Goal: Task Accomplishment & Management: Use online tool/utility

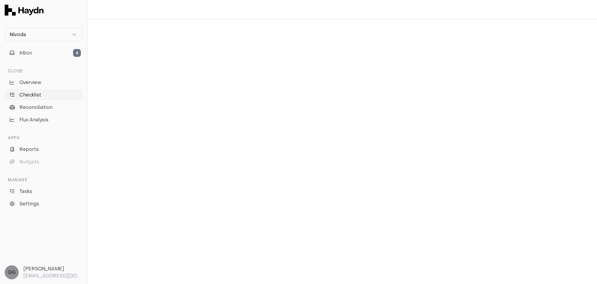
click at [50, 97] on link "Checklist" at bounding box center [44, 94] width 78 height 11
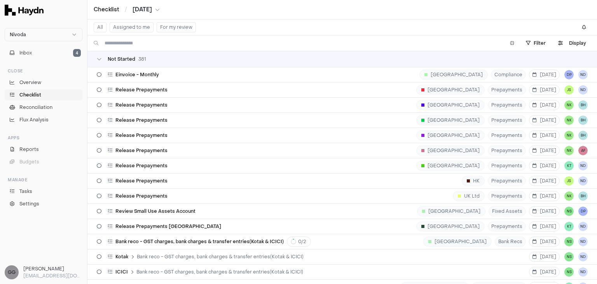
click at [140, 28] on button "Assigned to me" at bounding box center [132, 27] width 44 height 10
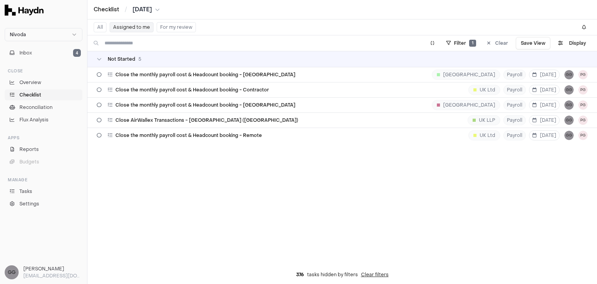
click at [151, 6] on span "[DATE]" at bounding box center [142, 10] width 19 height 8
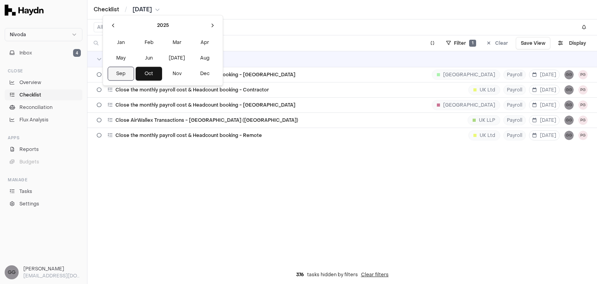
click at [121, 72] on button "Sep" at bounding box center [121, 74] width 26 height 14
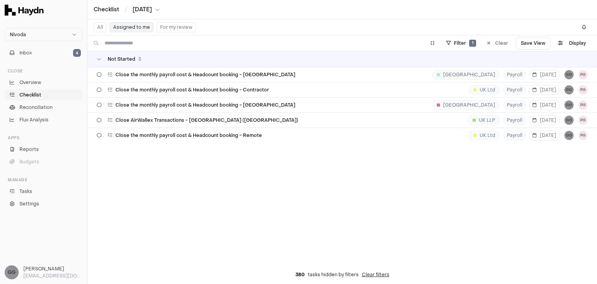
click at [162, 181] on div "Not Started 5 Close the monthly payroll cost & Headcount booking - [GEOGRAPHIC_…" at bounding box center [343, 158] width 510 height 214
click at [159, 9] on button "[DATE]" at bounding box center [146, 10] width 27 height 8
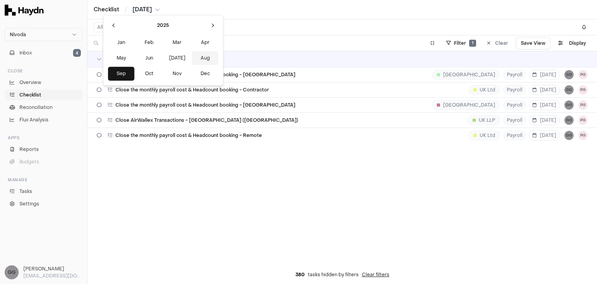
click at [192, 57] on button "Aug" at bounding box center [205, 58] width 26 height 14
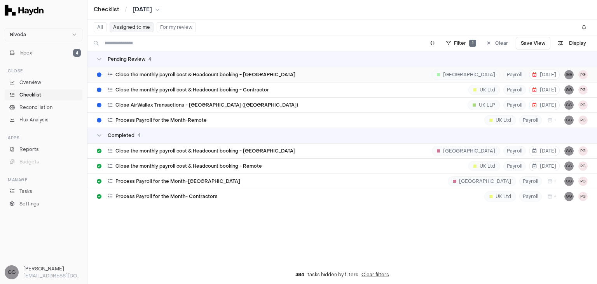
click at [227, 75] on span "Close the monthly payroll cost & Headcount booking - [GEOGRAPHIC_DATA]" at bounding box center [206, 75] width 180 height 6
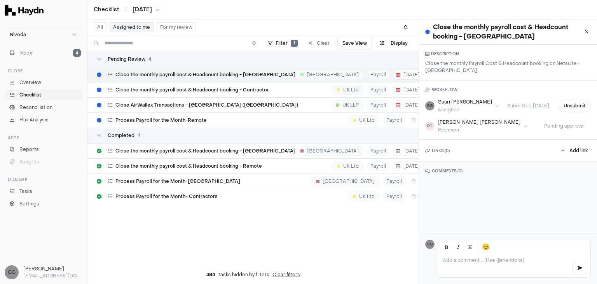
click at [323, 255] on div "Pending Review 4 Close the monthly payroll cost & Headcount booking - [GEOGRAPH…" at bounding box center [253, 158] width 331 height 214
click at [585, 31] on icon at bounding box center [587, 32] width 4 height 5
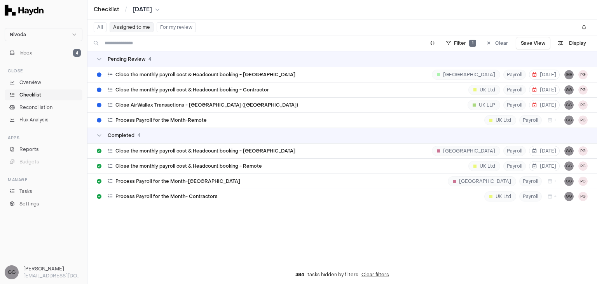
click at [152, 10] on span "[DATE]" at bounding box center [142, 10] width 19 height 8
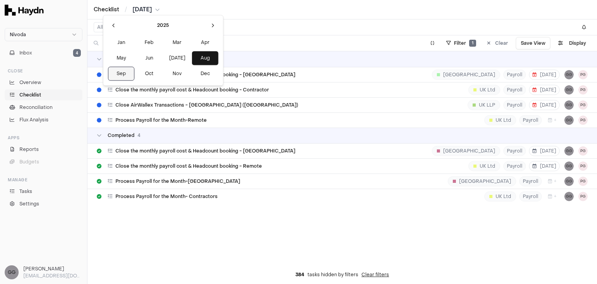
click at [120, 75] on button "Sep" at bounding box center [121, 74] width 26 height 14
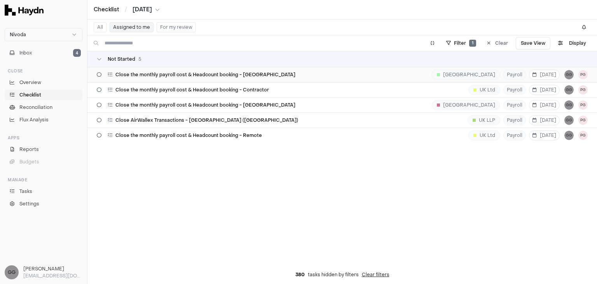
click at [137, 78] on div "Close the monthly payroll cost & Headcount booking - [GEOGRAPHIC_DATA] [GEOGRAP…" at bounding box center [342, 74] width 491 height 15
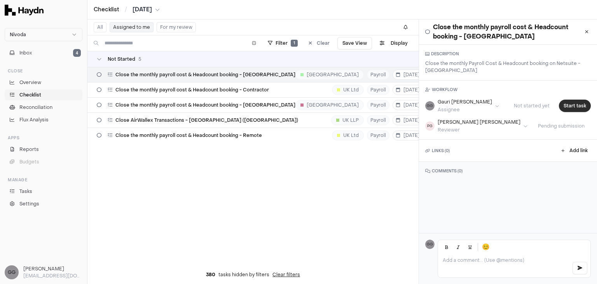
click at [567, 105] on button "Start task" at bounding box center [575, 106] width 32 height 12
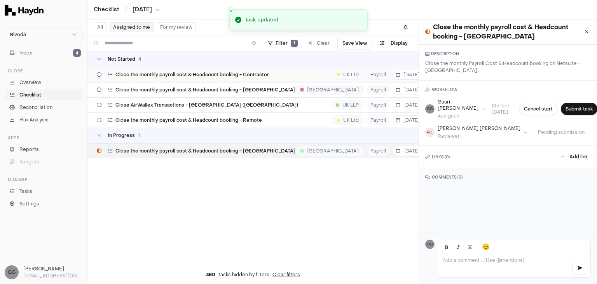
click at [250, 78] on div "Close the monthly payroll cost & Headcount booking - Contractor UK Ltd Payroll …" at bounding box center [274, 74] width 355 height 15
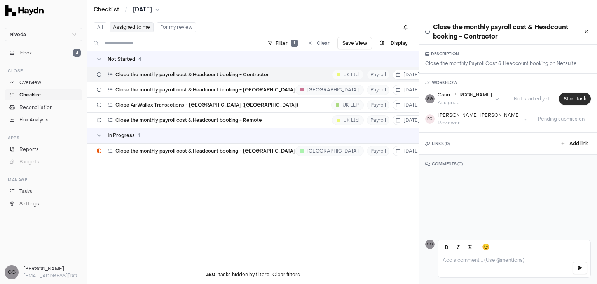
click at [564, 96] on button "Start task" at bounding box center [575, 99] width 32 height 12
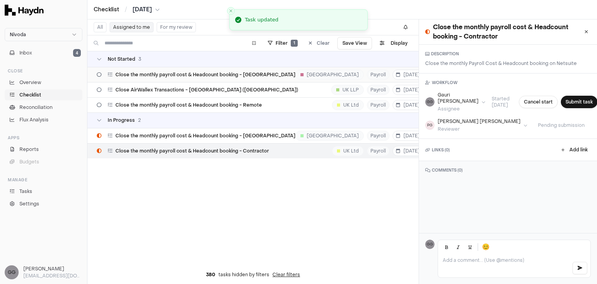
click at [253, 73] on span "Close the monthly payroll cost & Headcount booking - [GEOGRAPHIC_DATA]" at bounding box center [206, 75] width 180 height 6
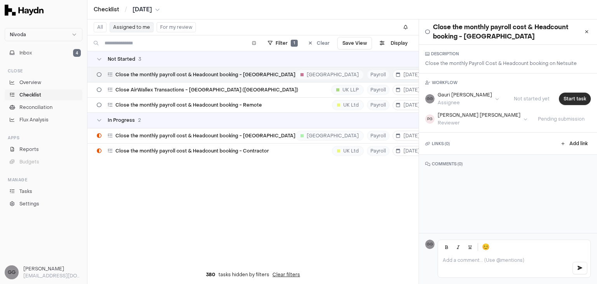
click at [567, 97] on button "Start task" at bounding box center [575, 99] width 32 height 12
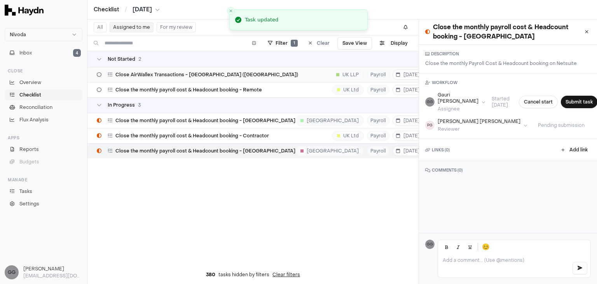
click at [229, 75] on div "Close AirWallex Transactions - [GEOGRAPHIC_DATA] ([GEOGRAPHIC_DATA]) [GEOGRAPHI…" at bounding box center [274, 74] width 355 height 15
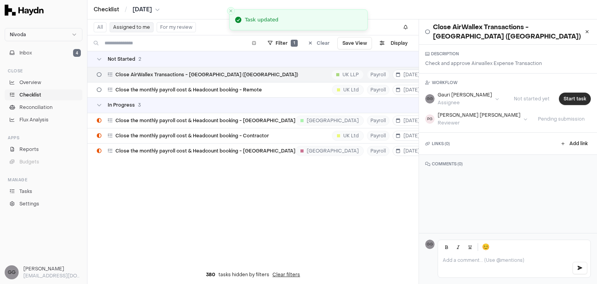
click at [568, 96] on button "Start task" at bounding box center [575, 99] width 32 height 12
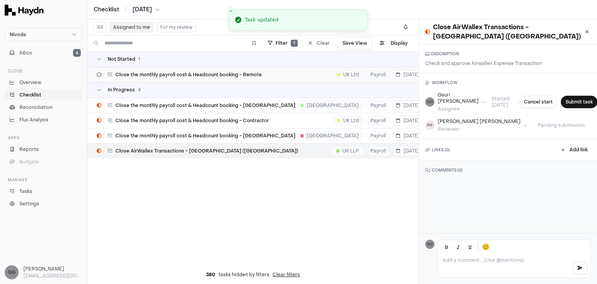
click at [270, 80] on div "Close the monthly payroll cost & Headcount booking - Remote UK Ltd Payroll [DAT…" at bounding box center [274, 74] width 355 height 15
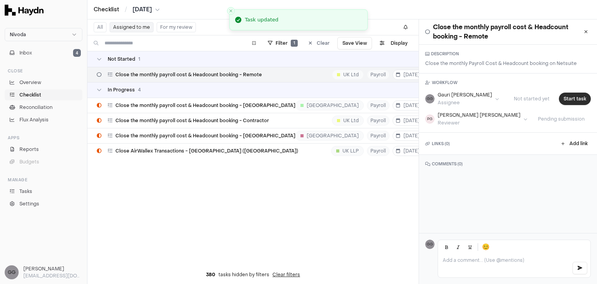
click at [561, 93] on button "Start task" at bounding box center [575, 99] width 32 height 12
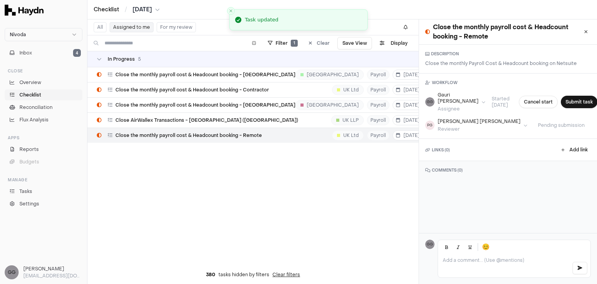
click at [368, 247] on div "In Progress 5 Close the monthly payroll cost & Headcount booking - [GEOGRAPHIC_…" at bounding box center [253, 158] width 331 height 214
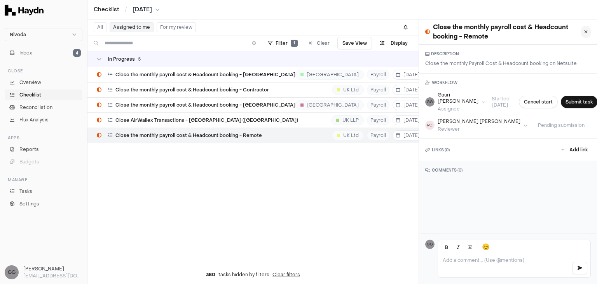
click at [585, 33] on icon at bounding box center [587, 32] width 4 height 5
